Goal: Information Seeking & Learning: Learn about a topic

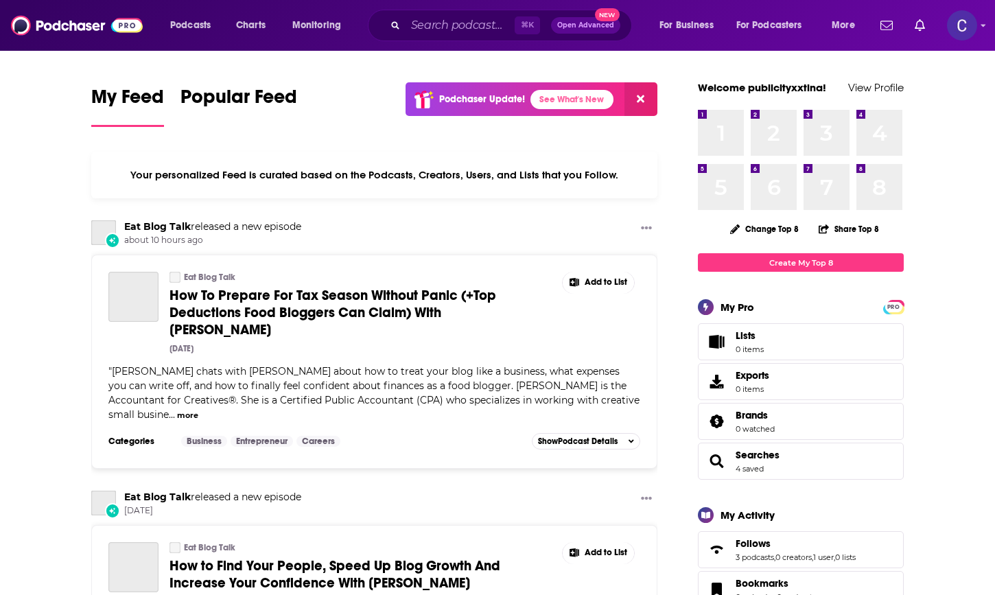
click at [464, 28] on input "Search podcasts, credits, & more..." at bounding box center [459, 25] width 109 height 22
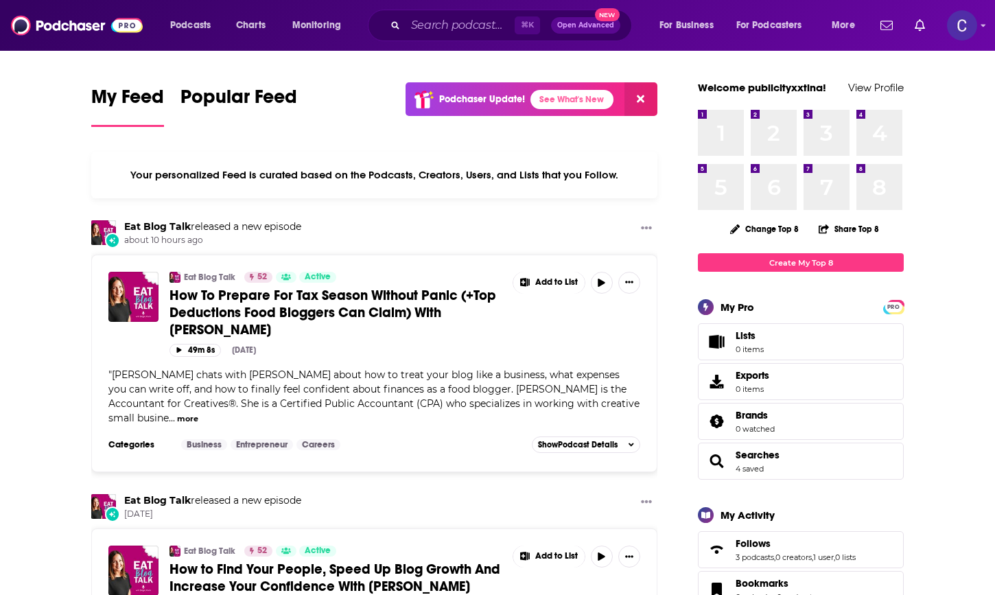
click at [461, 27] on input "Search podcasts, credits, & more..." at bounding box center [459, 25] width 109 height 22
click at [416, 25] on input "Search podcasts, credits, & more..." at bounding box center [459, 25] width 109 height 22
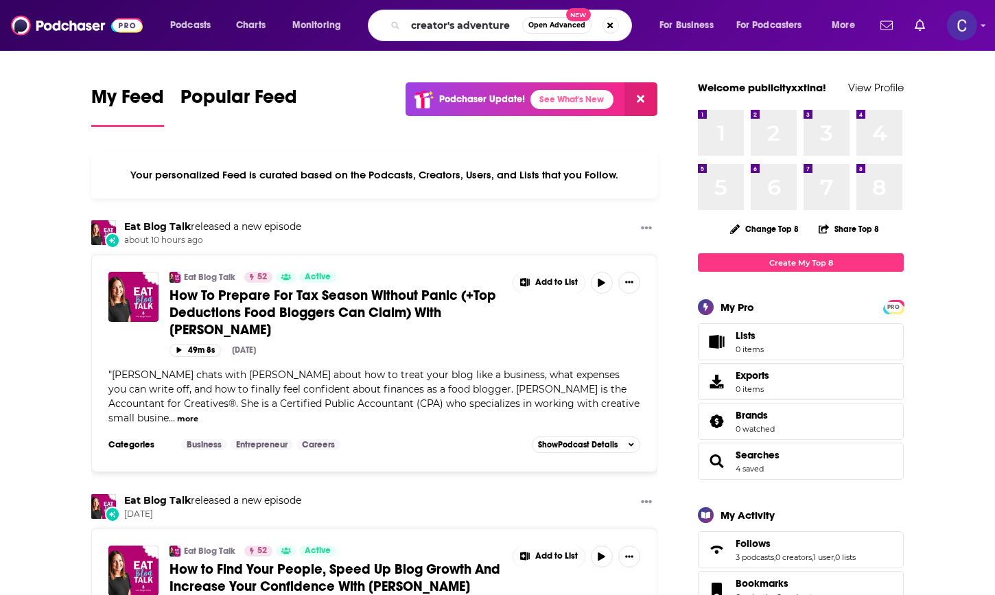
type input "creator's adventure"
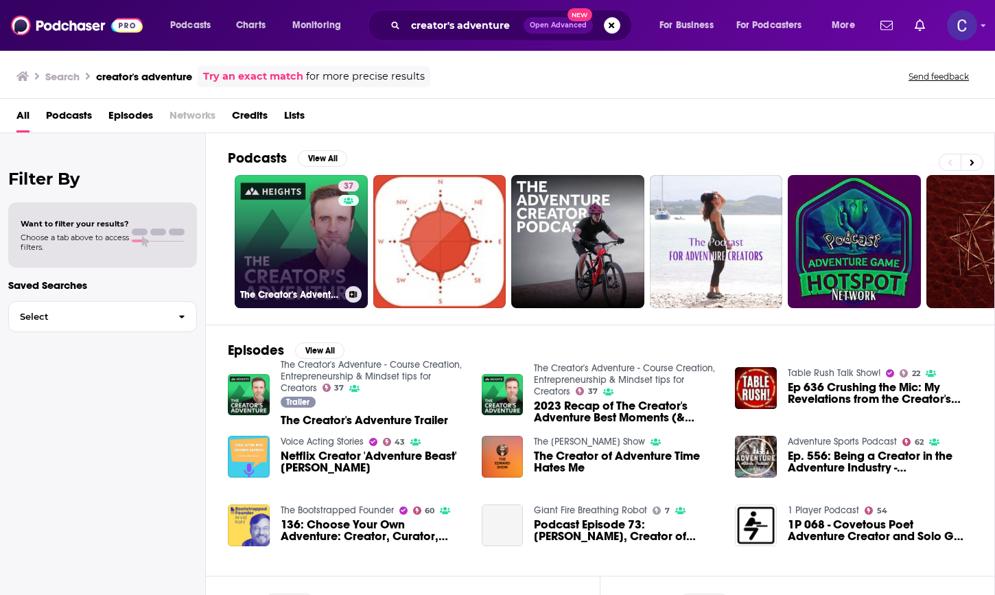
click at [285, 276] on link "37 The Creator's Adventure - Course Creation, Entrepreneurship & Mindset tips f…" at bounding box center [301, 241] width 133 height 133
